Goal: Check status: Check status

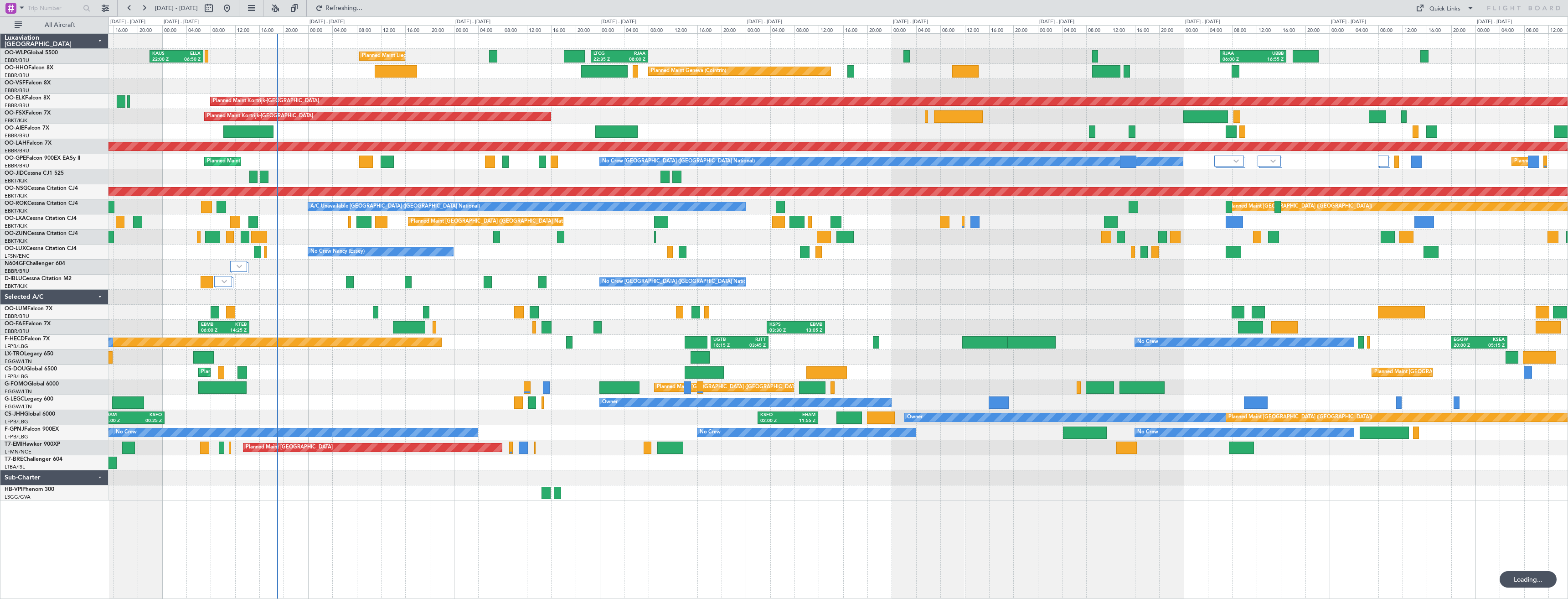
click at [433, 230] on div "Planned Maint Liege [PERSON_NAME] 22:00 Z ELLX 06:50 Z LTCG 22:35 Z RJAA 08:00 …" at bounding box center [838, 266] width 1459 height 467
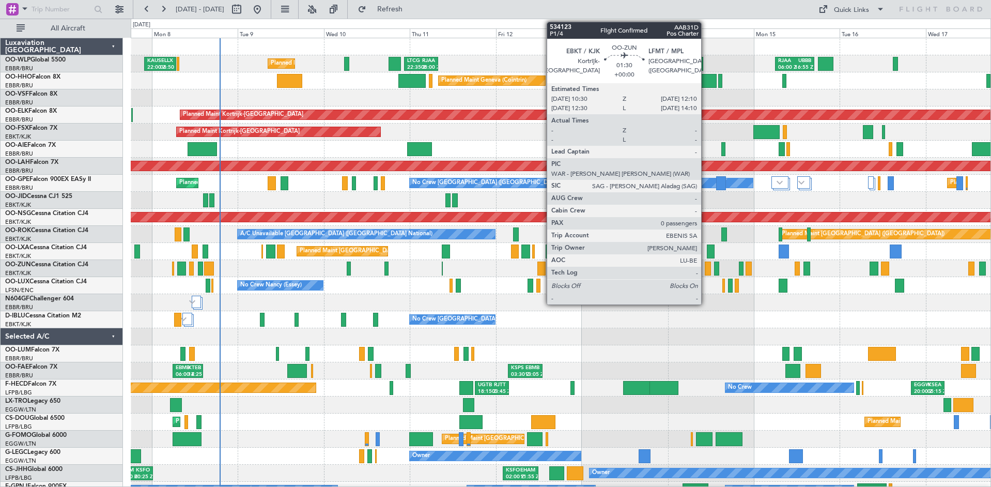
click at [706, 270] on div at bounding box center [708, 269] width 6 height 14
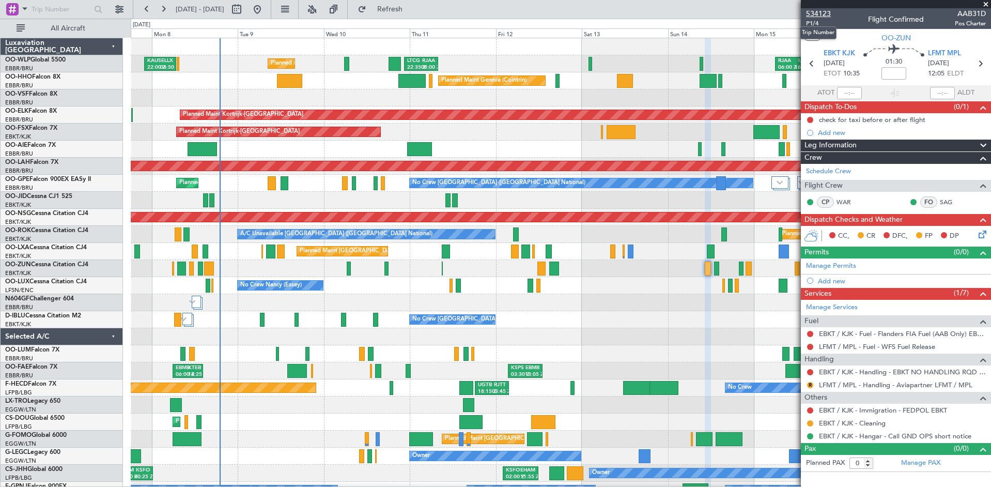
click at [820, 13] on span "534123" at bounding box center [818, 13] width 25 height 11
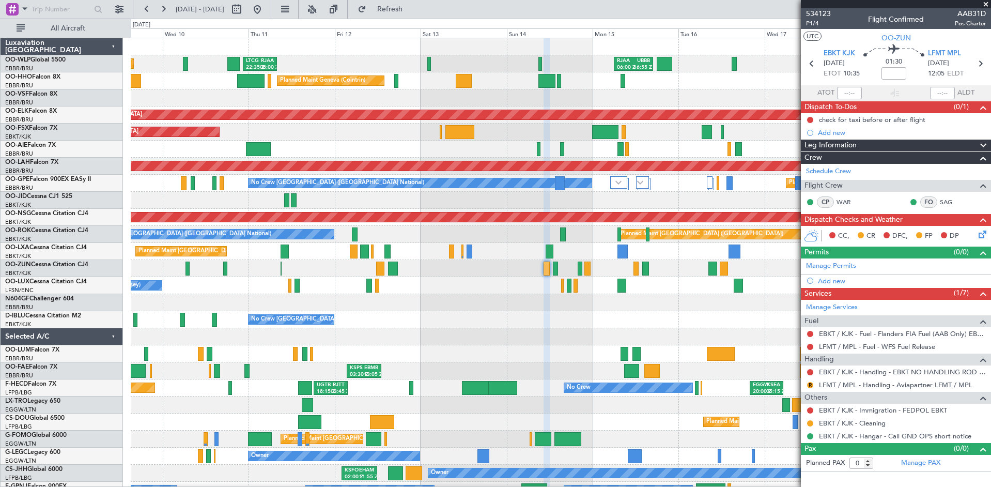
click at [513, 327] on div "No Crew [GEOGRAPHIC_DATA] ([GEOGRAPHIC_DATA] National)" at bounding box center [561, 319] width 860 height 17
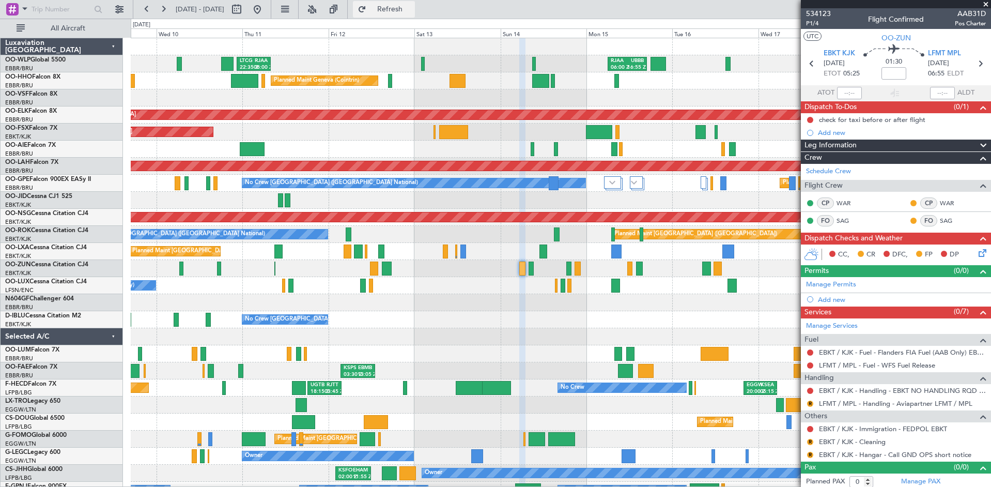
click at [412, 10] on span "Refresh" at bounding box center [390, 9] width 43 height 7
click at [412, 6] on span "Refresh" at bounding box center [390, 9] width 43 height 7
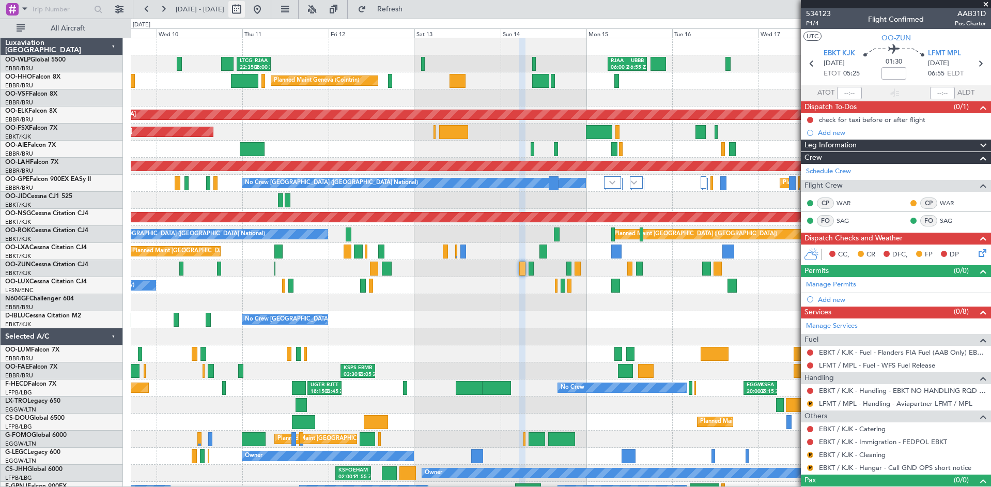
click at [245, 7] on button at bounding box center [236, 9] width 17 height 17
select select "9"
select select "2025"
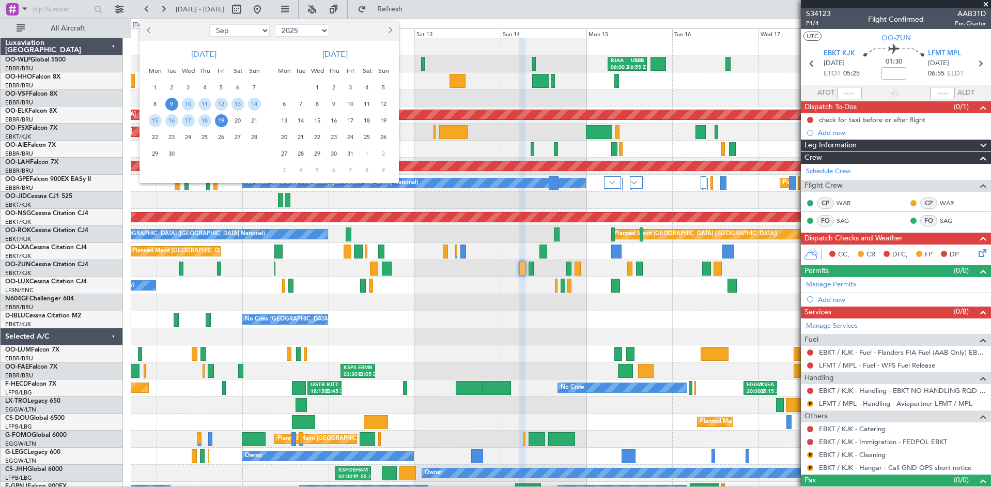
click at [288, 154] on span "27" at bounding box center [284, 153] width 13 height 13
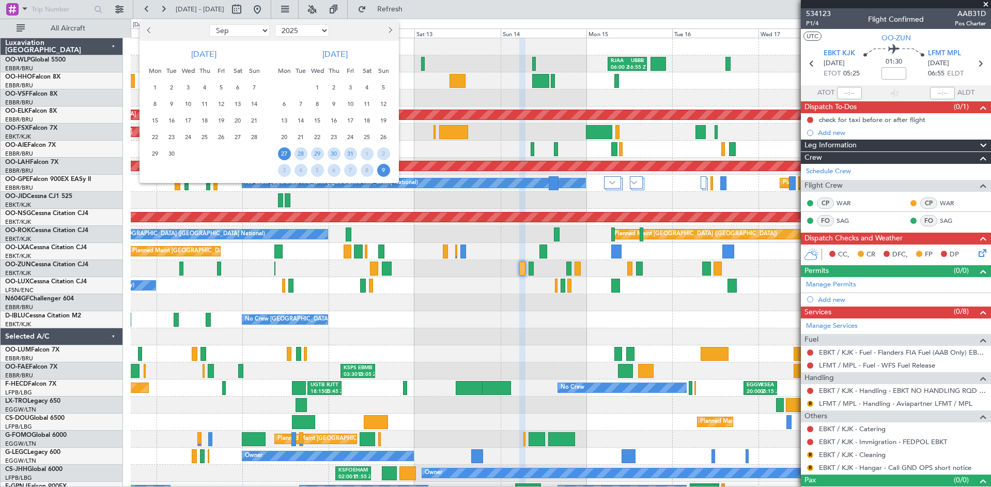
click at [379, 171] on span "9" at bounding box center [383, 170] width 13 height 13
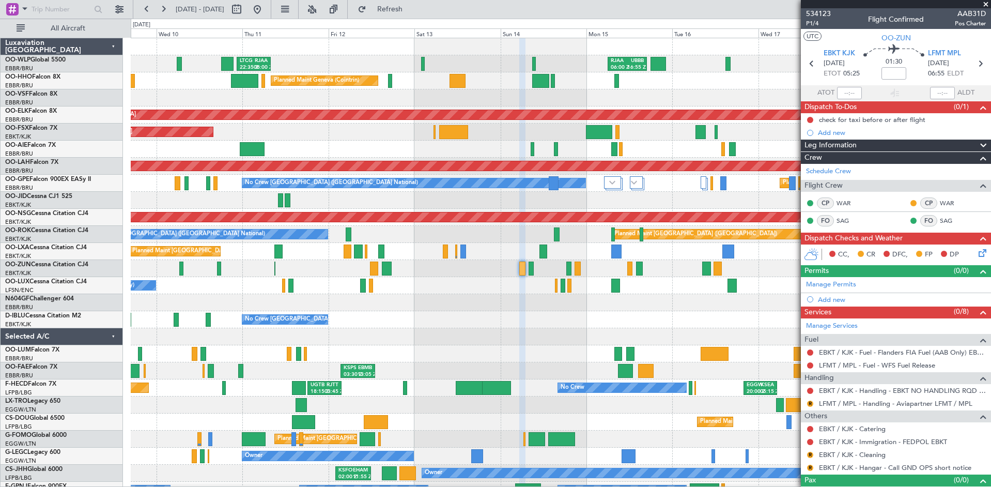
select select "10"
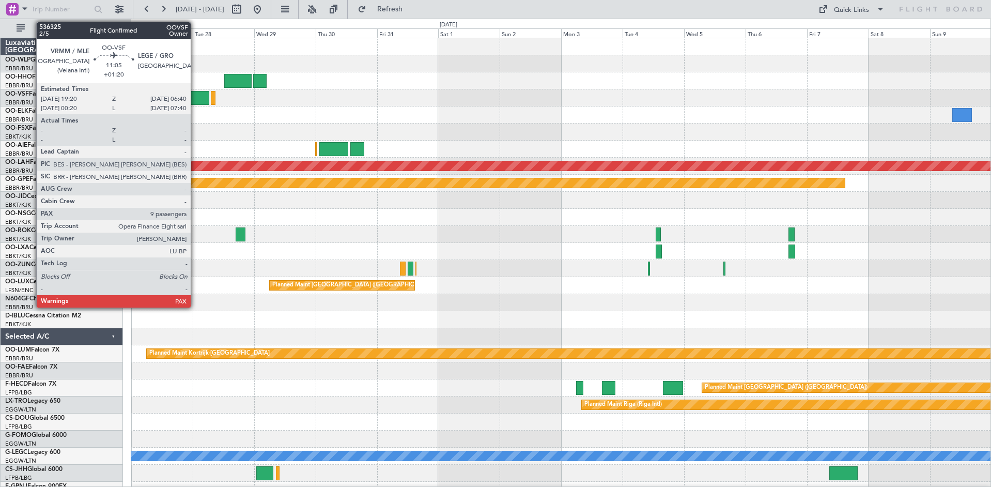
click at [195, 95] on div at bounding box center [194, 98] width 29 height 14
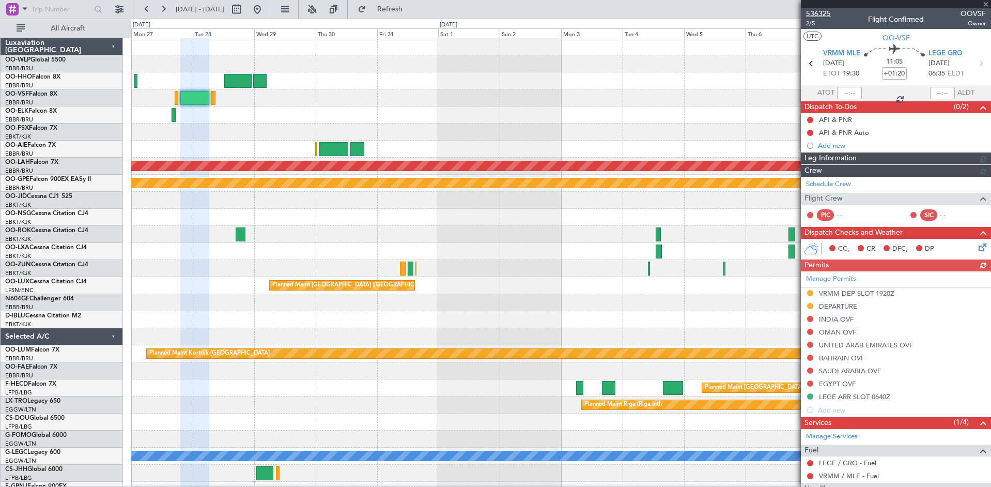
click at [823, 8] on span "536325" at bounding box center [818, 13] width 25 height 11
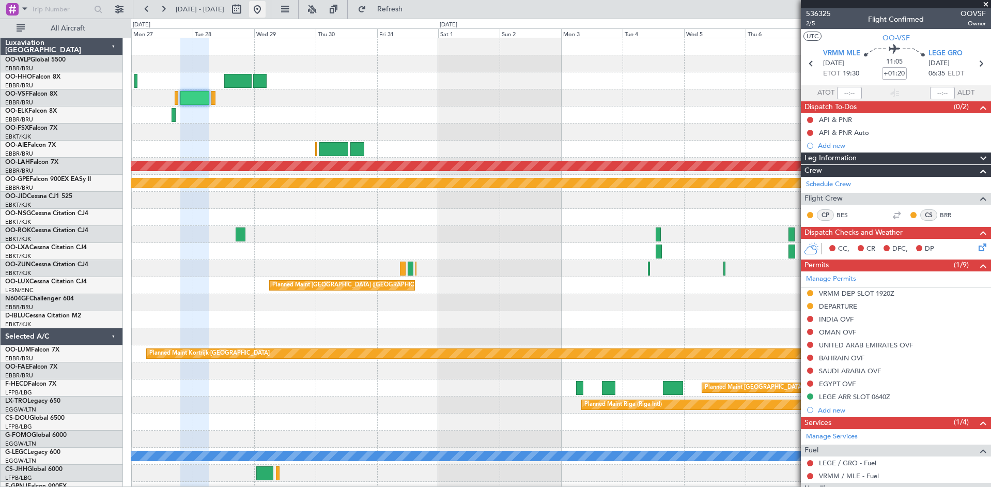
click at [266, 5] on button at bounding box center [257, 9] width 17 height 17
